Goal: Task Accomplishment & Management: Complete application form

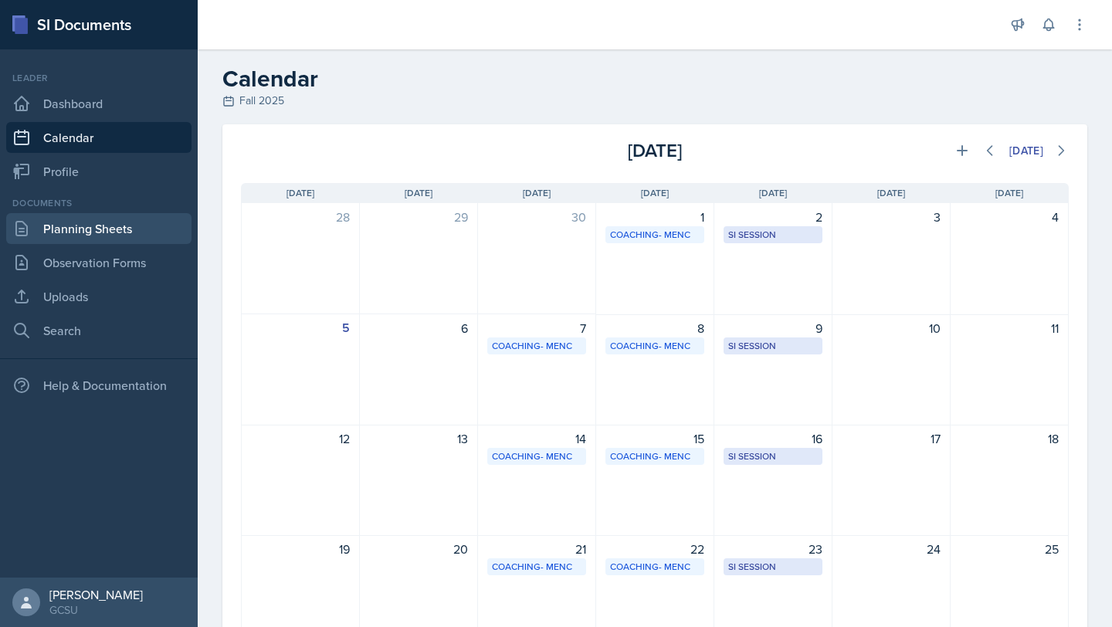
click at [127, 223] on link "Planning Sheets" at bounding box center [98, 228] width 185 height 31
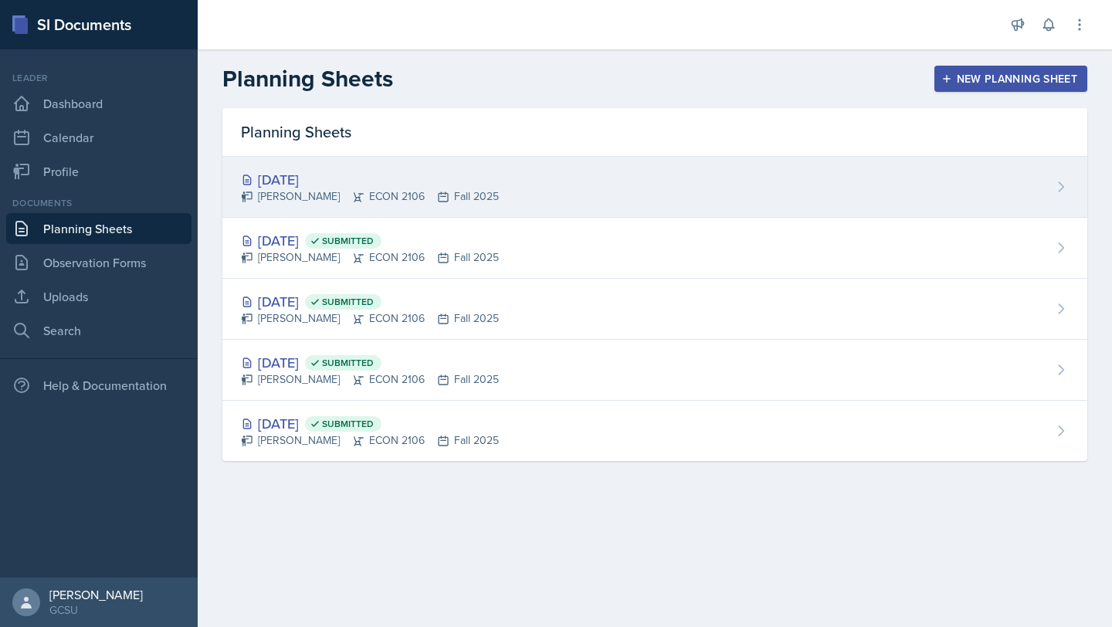
click at [396, 166] on div "[DATE] [PERSON_NAME] ECON 2106 Fall 2025" at bounding box center [654, 187] width 865 height 61
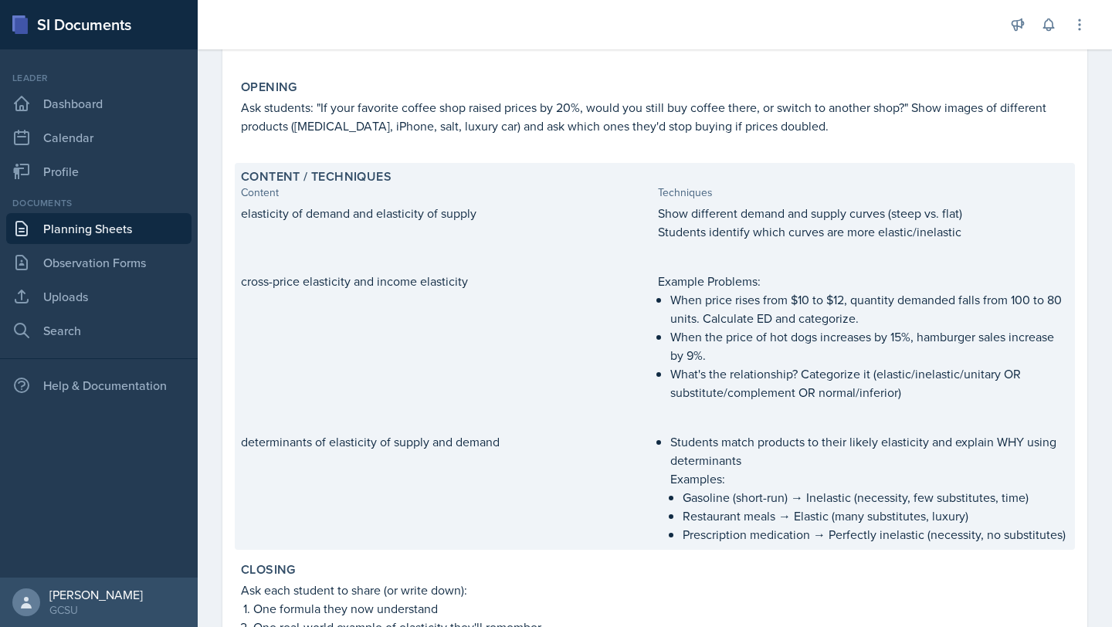
scroll to position [621, 0]
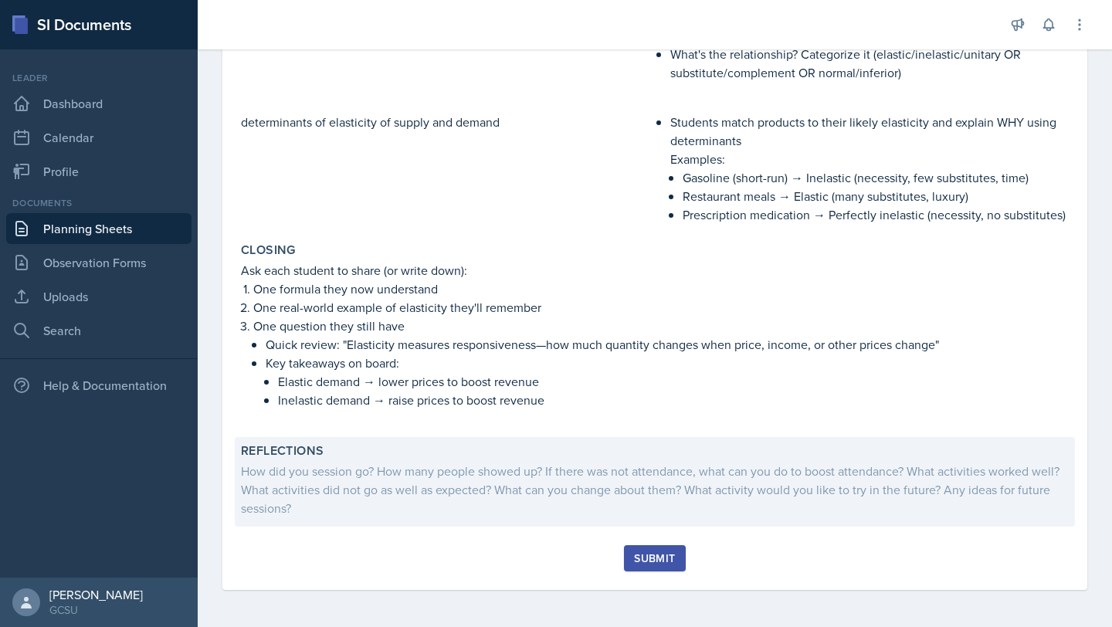
click at [483, 499] on div "How did you session go? How many people showed up? If there was not attendance,…" at bounding box center [655, 490] width 828 height 56
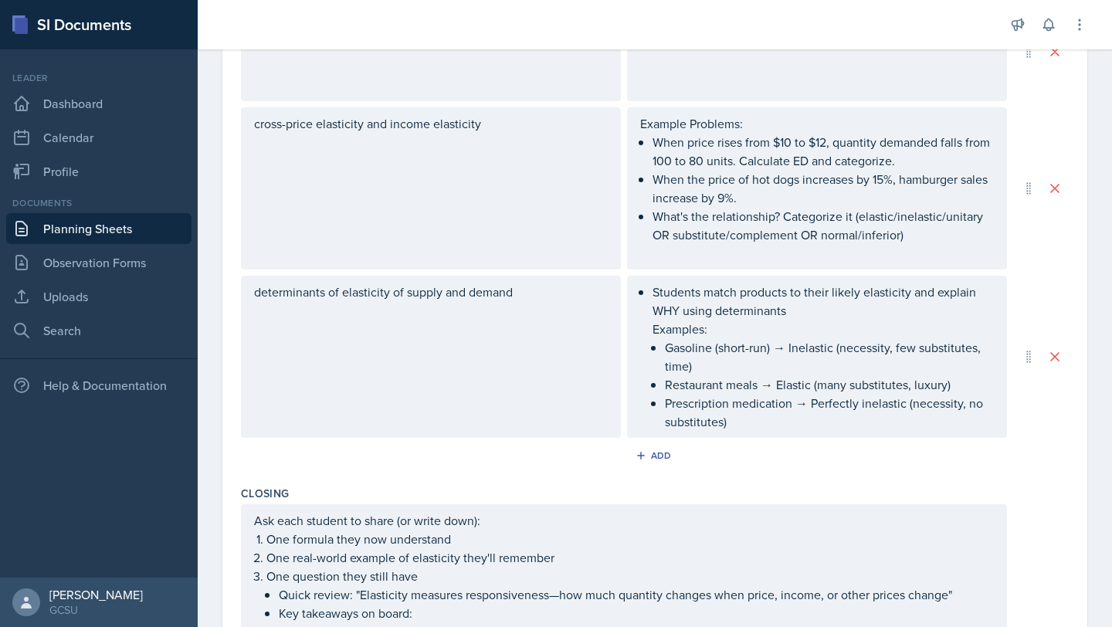
scroll to position [876, 0]
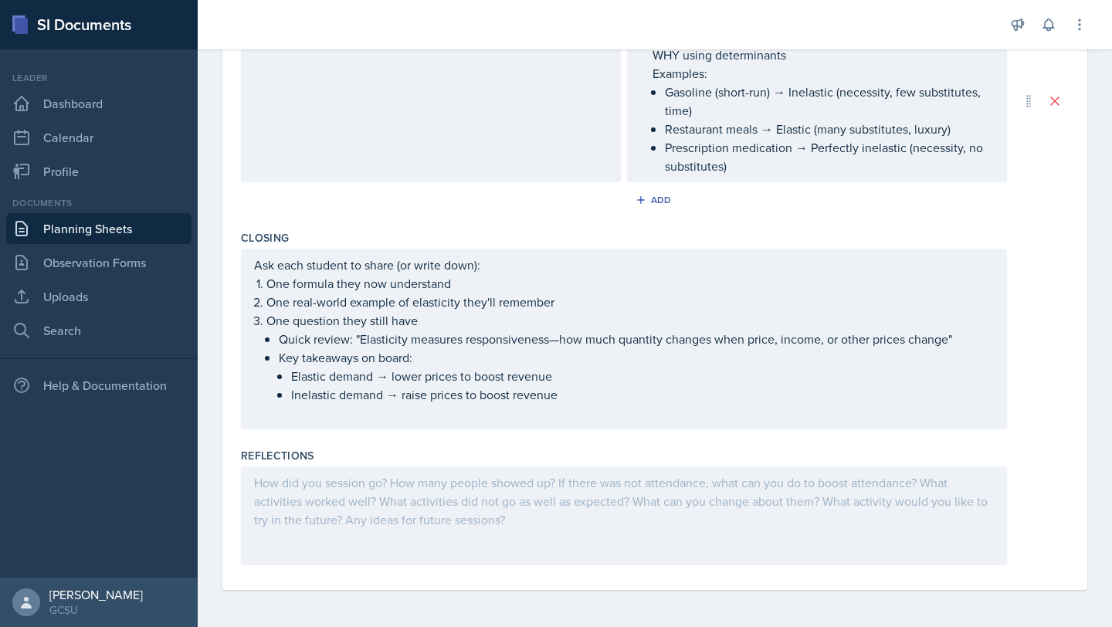
click at [483, 499] on div at bounding box center [624, 515] width 766 height 99
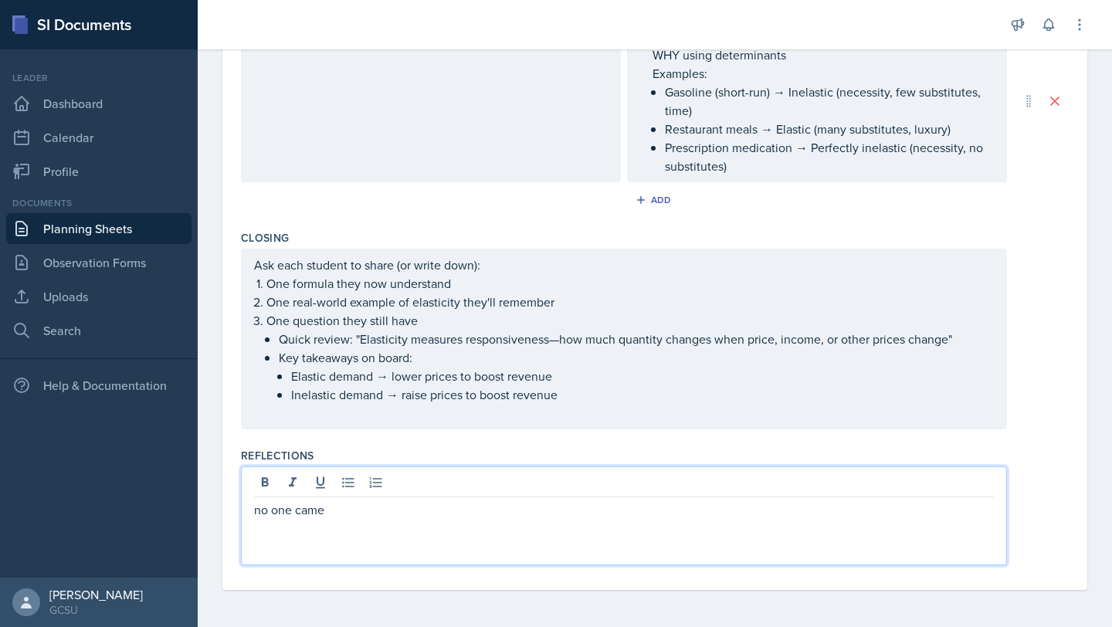
scroll to position [0, 0]
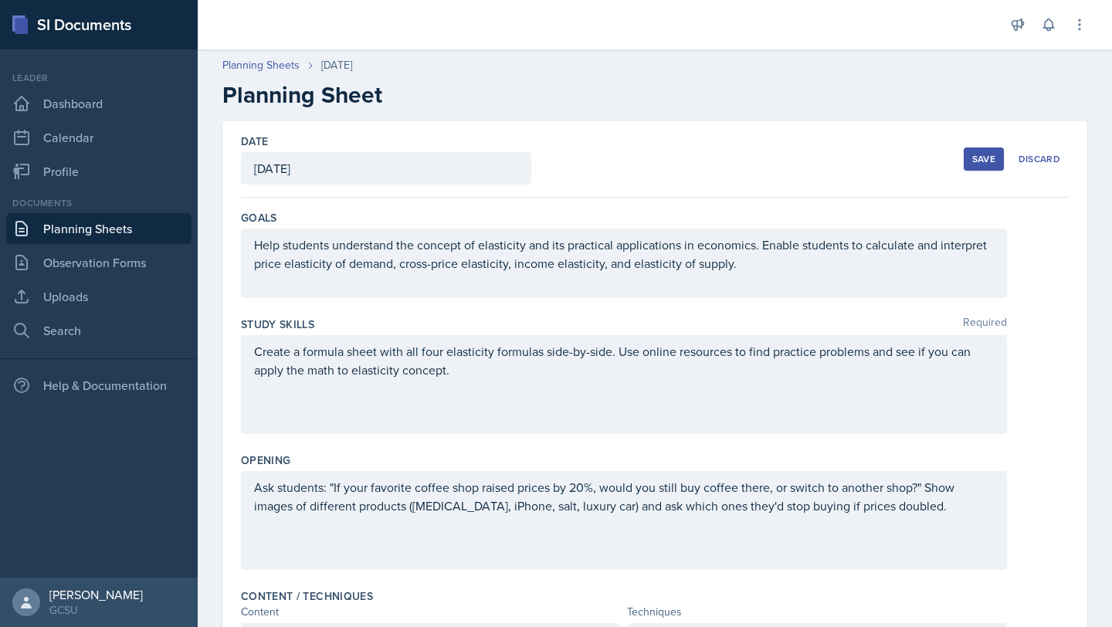
click at [983, 153] on div "Save" at bounding box center [983, 159] width 23 height 12
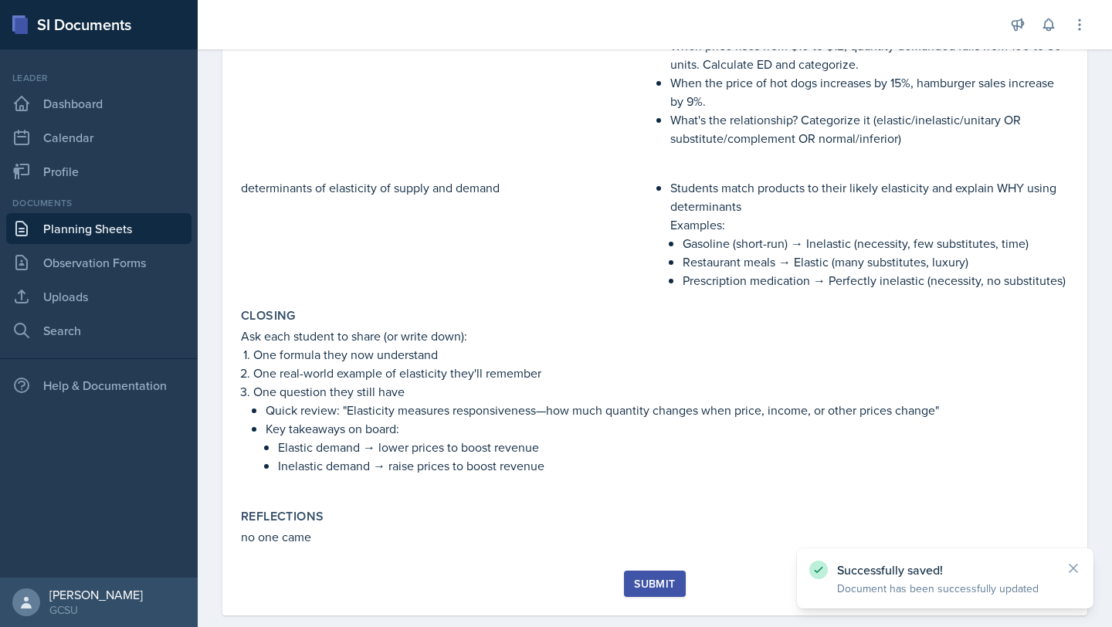
scroll to position [581, 0]
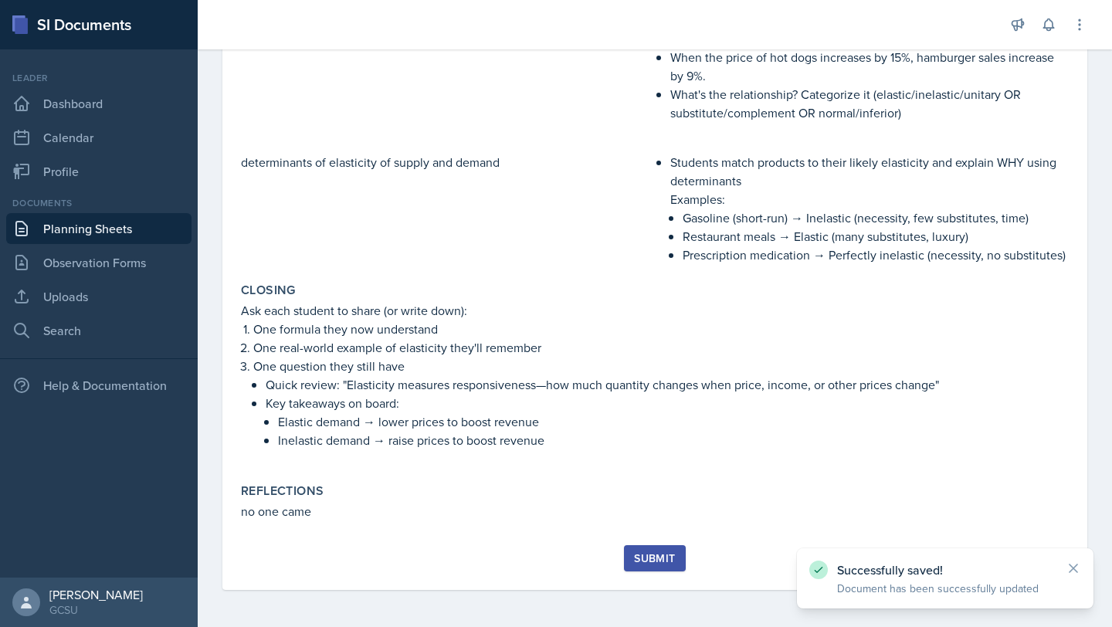
click at [652, 571] on div "Submit" at bounding box center [655, 567] width 828 height 45
click at [648, 564] on div "Submit" at bounding box center [654, 558] width 41 height 12
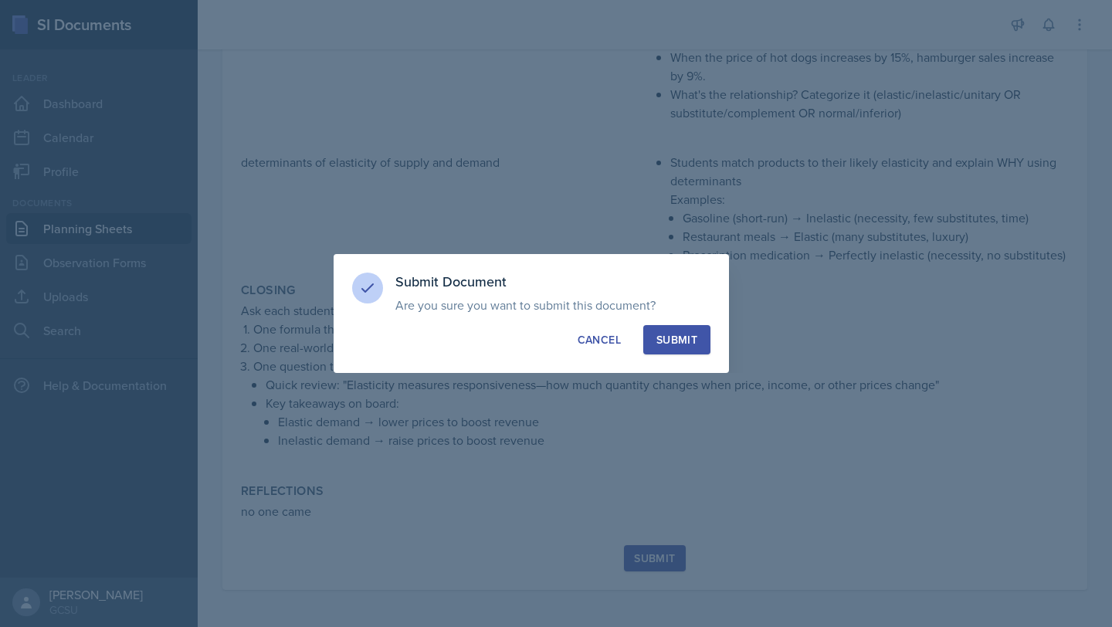
click at [667, 324] on div "Submit Document Are you sure you want to submit this document? This document wi…" at bounding box center [531, 313] width 395 height 119
click at [668, 332] on div "Submit" at bounding box center [676, 339] width 41 height 15
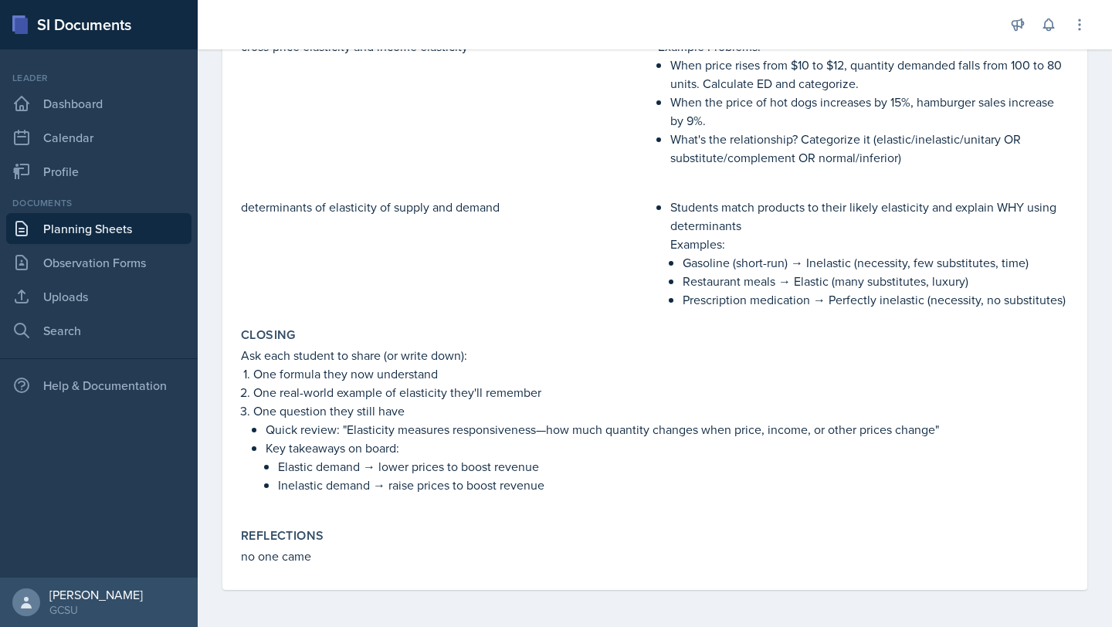
scroll to position [0, 0]
